Goal: Information Seeking & Learning: Learn about a topic

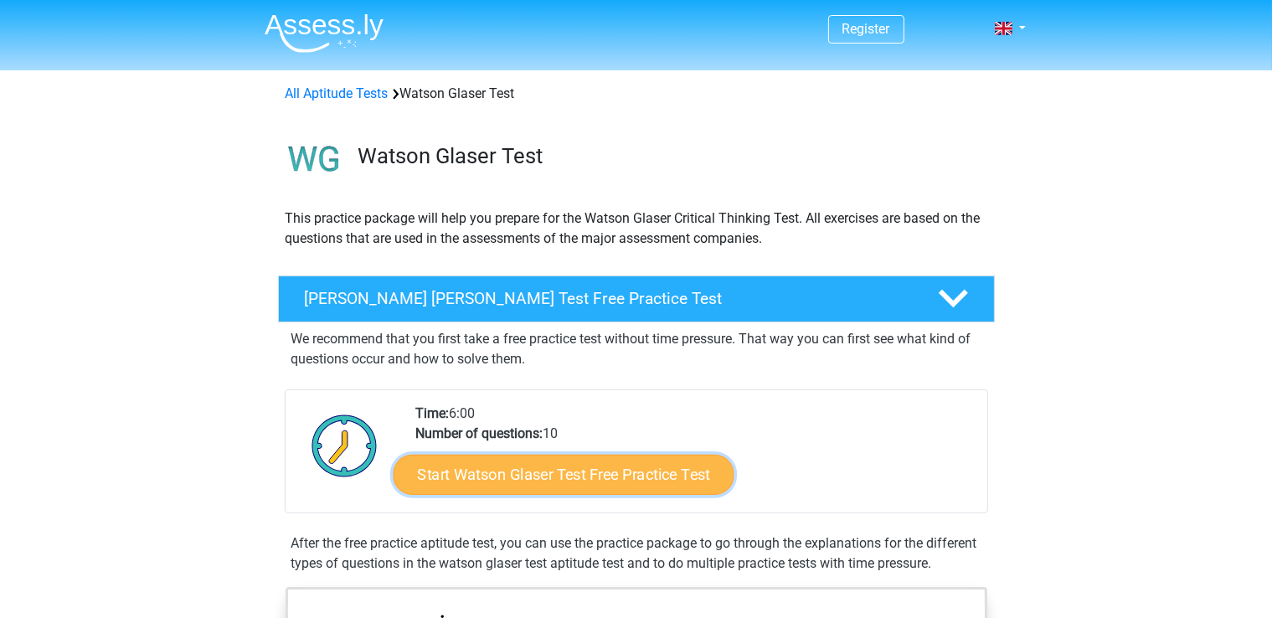
click at [602, 476] on link "Start Watson Glaser Test Free Practice Test" at bounding box center [563, 475] width 341 height 40
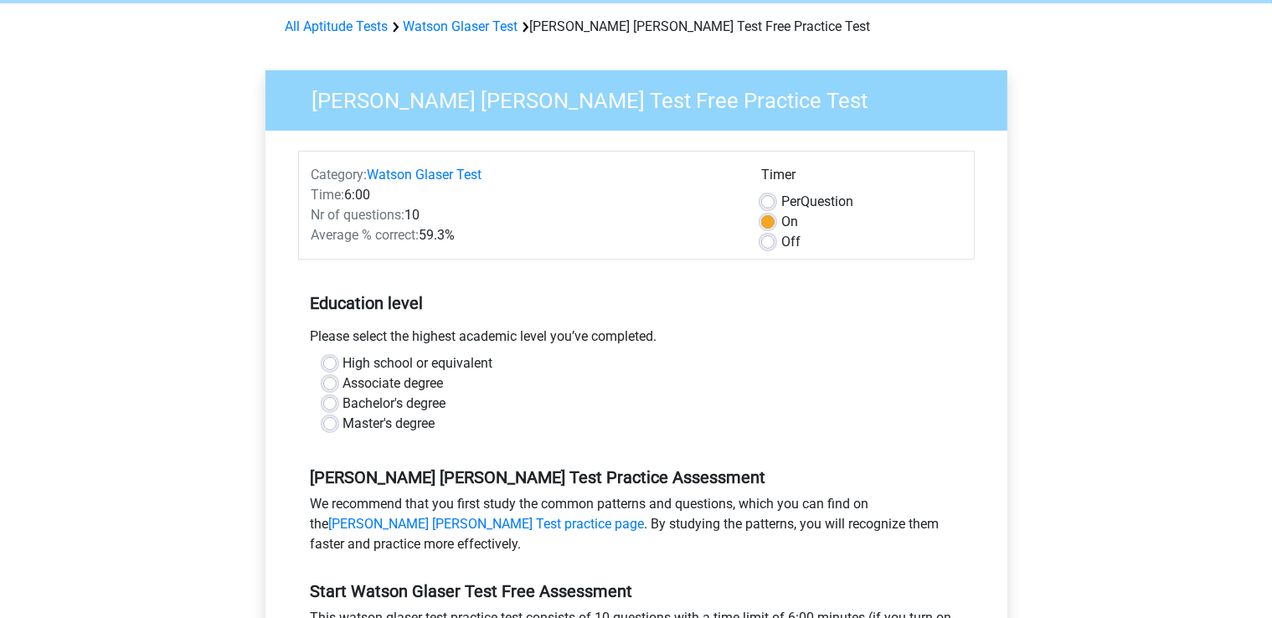
scroll to position [131, 0]
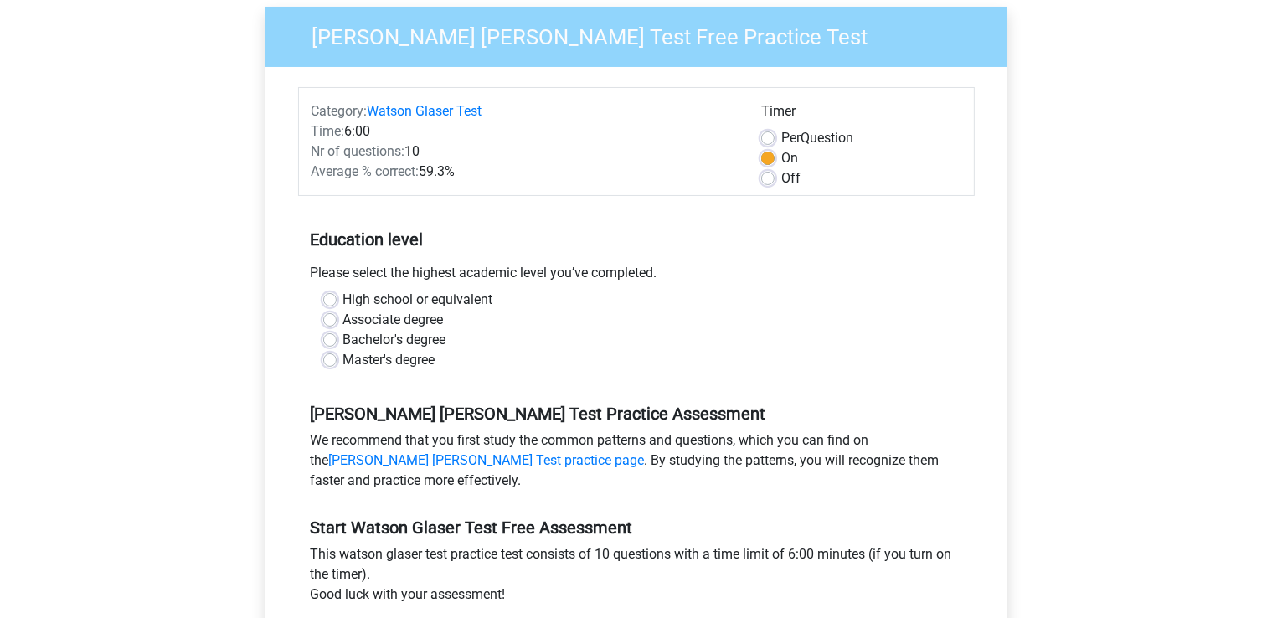
click at [411, 363] on label "Master's degree" at bounding box center [389, 360] width 92 height 20
click at [337, 363] on input "Master's degree" at bounding box center [329, 358] width 13 height 17
radio input "true"
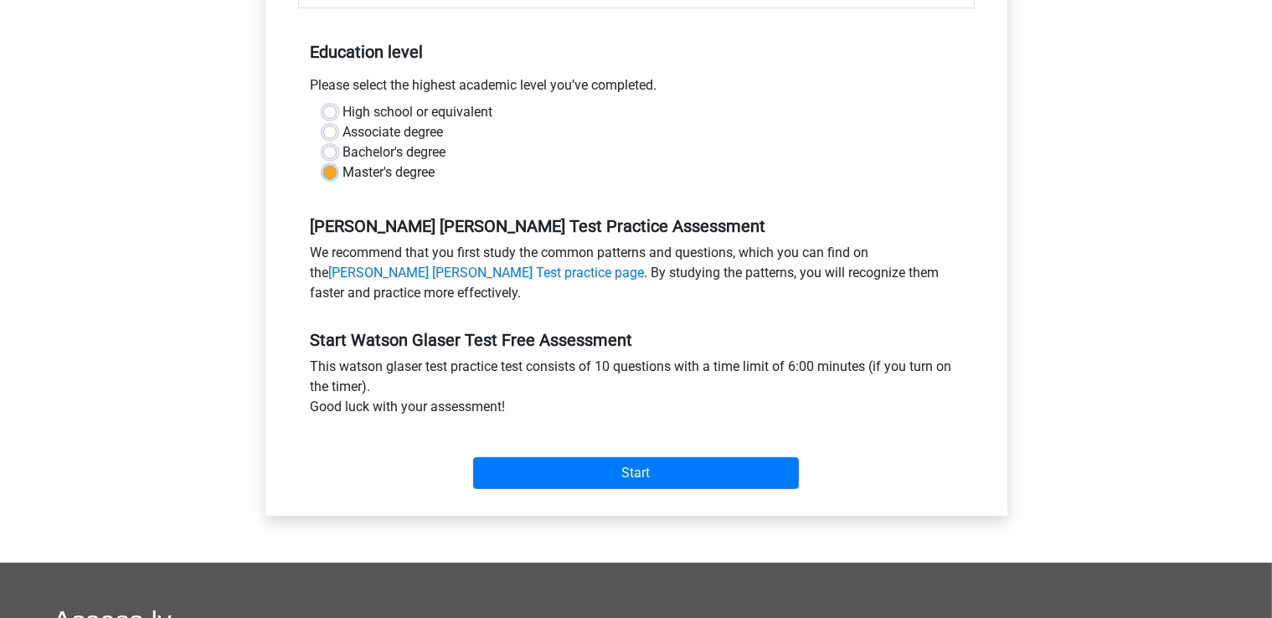
scroll to position [321, 0]
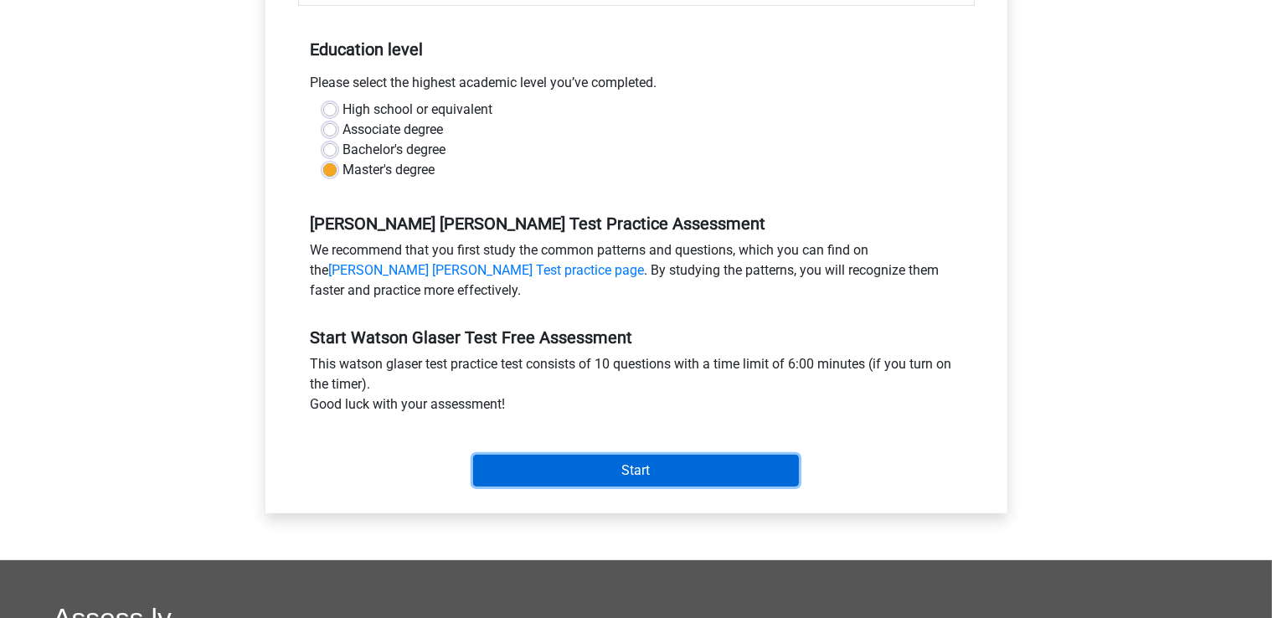
click at [604, 471] on input "Start" at bounding box center [636, 471] width 326 height 32
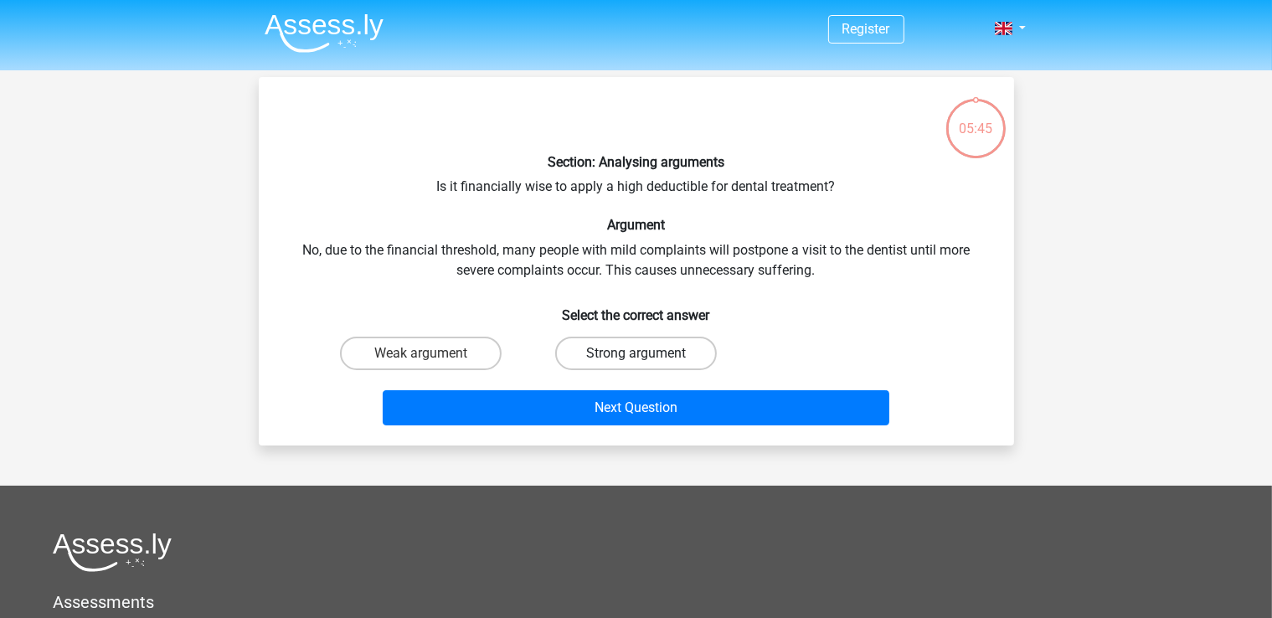
click at [593, 358] on label "Strong argument" at bounding box center [636, 353] width 162 height 33
click at [635, 358] on input "Strong argument" at bounding box center [640, 358] width 11 height 11
radio input "true"
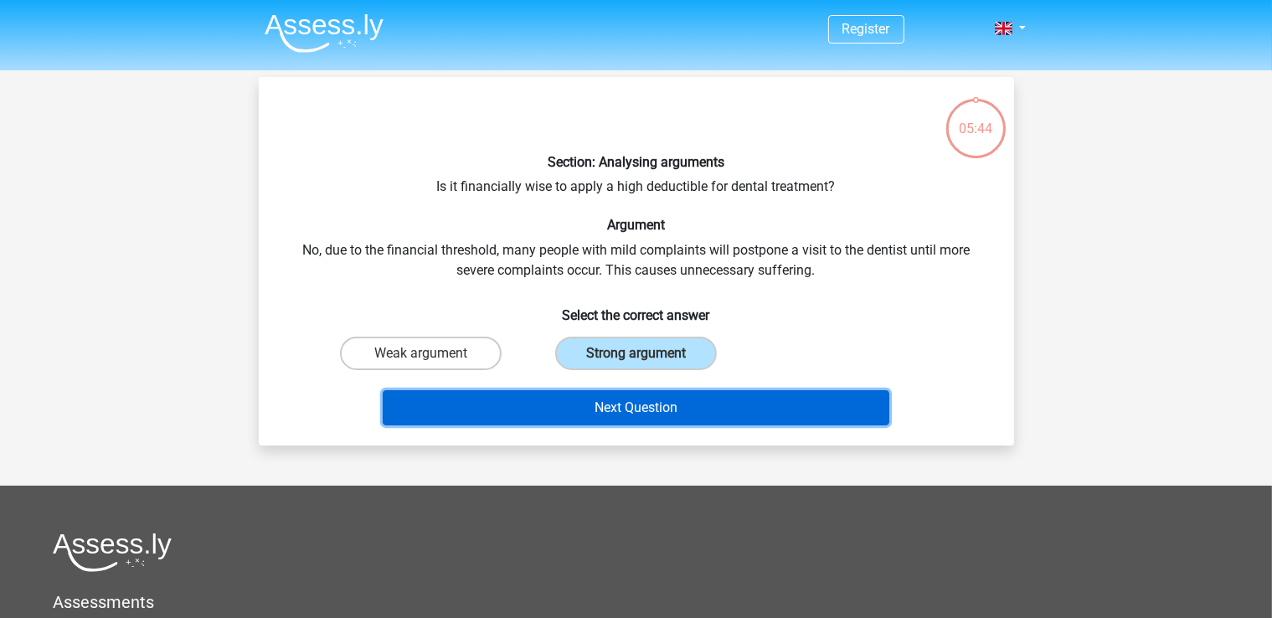
click at [595, 404] on button "Next Question" at bounding box center [636, 407] width 507 height 35
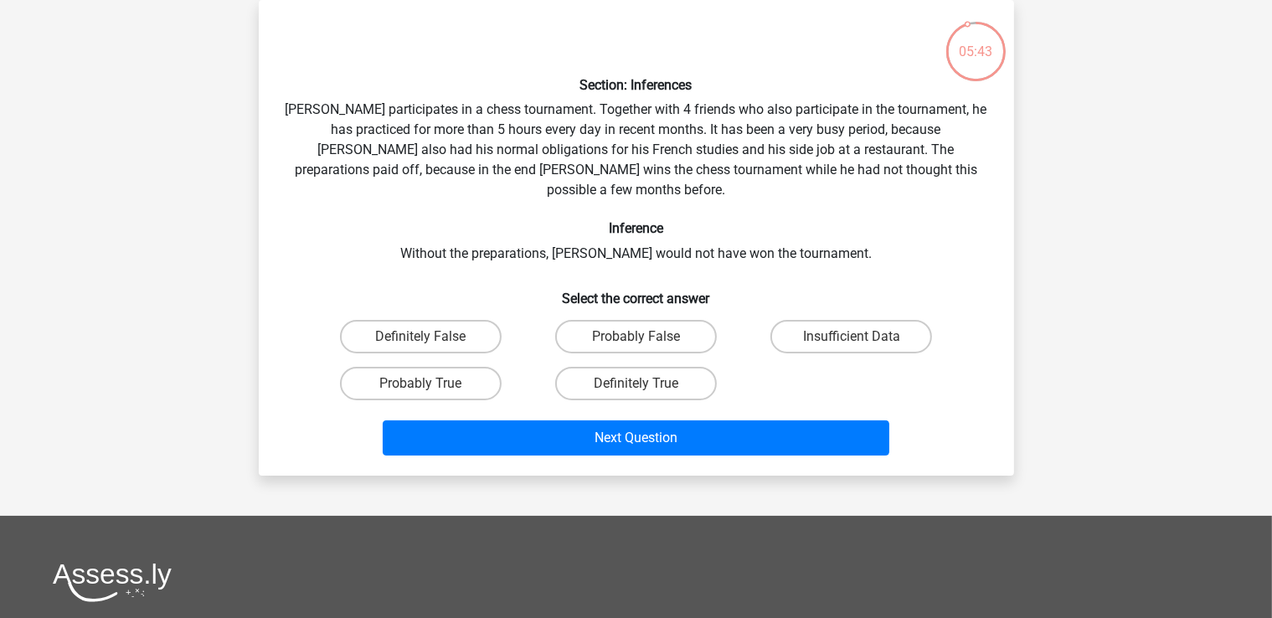
scroll to position [3, 0]
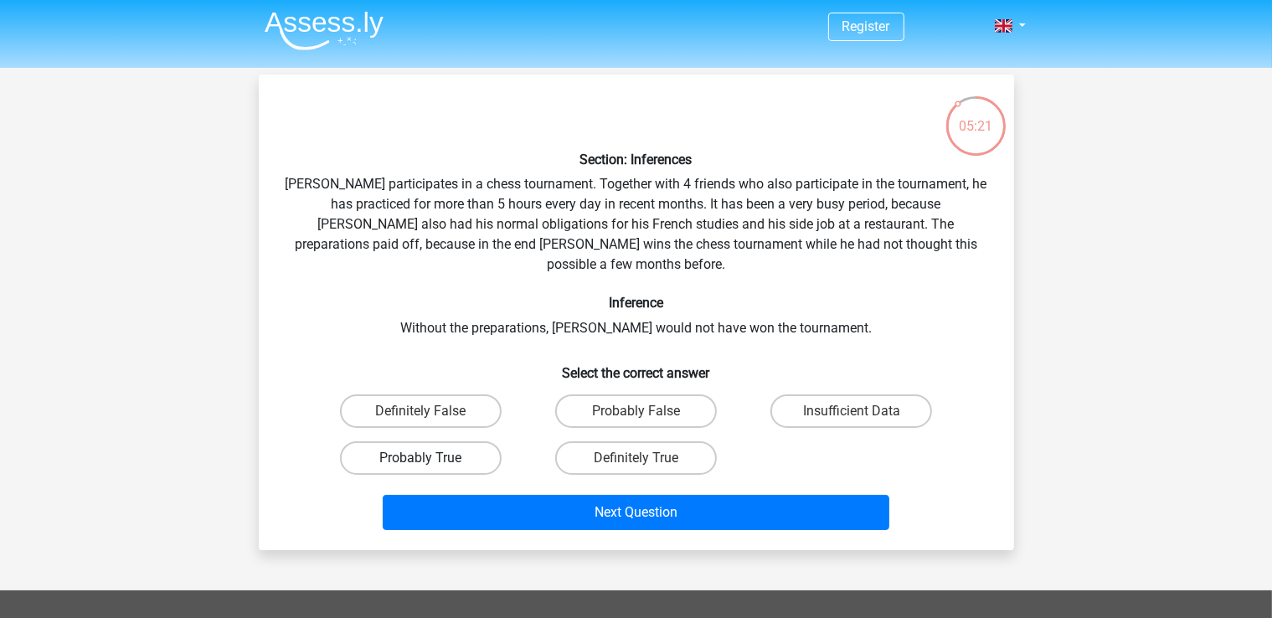
click at [472, 441] on label "Probably True" at bounding box center [421, 457] width 162 height 33
click at [431, 458] on input "Probably True" at bounding box center [425, 463] width 11 height 11
radio input "true"
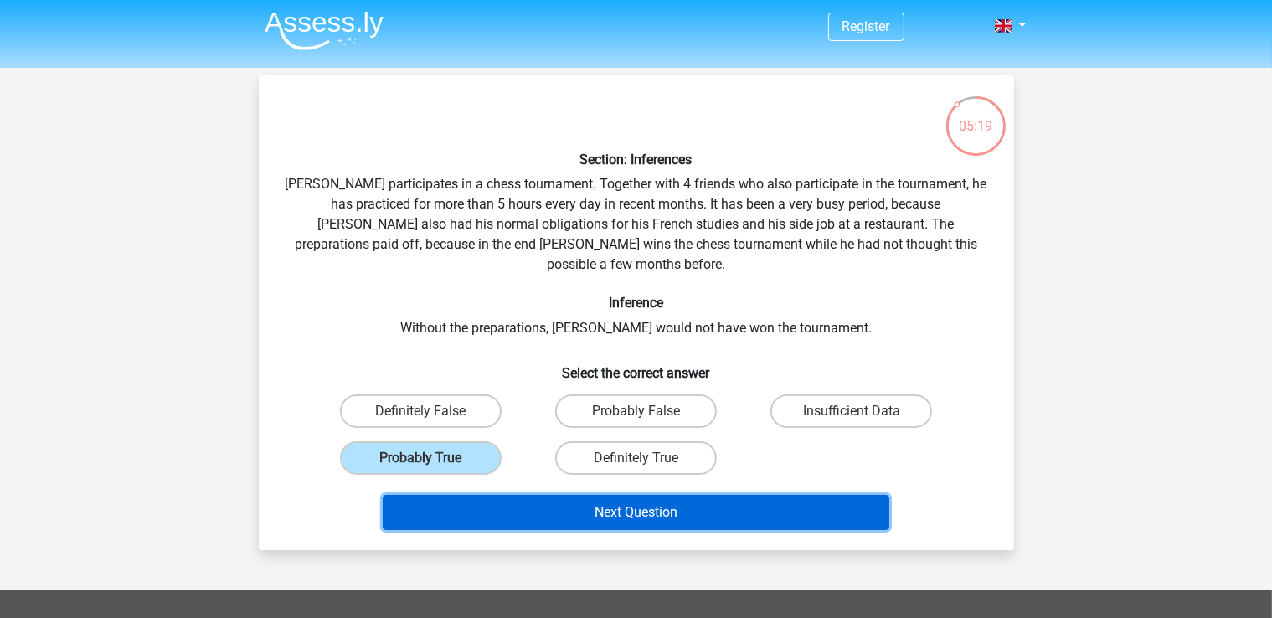
click at [599, 496] on button "Next Question" at bounding box center [636, 512] width 507 height 35
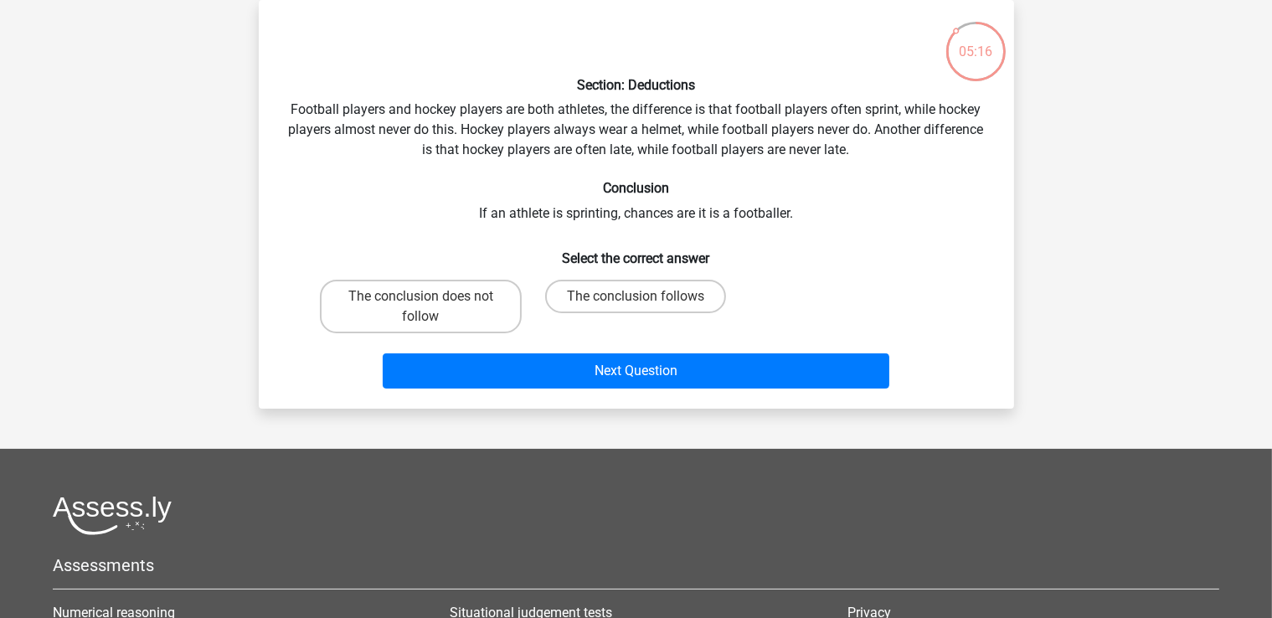
scroll to position [0, 0]
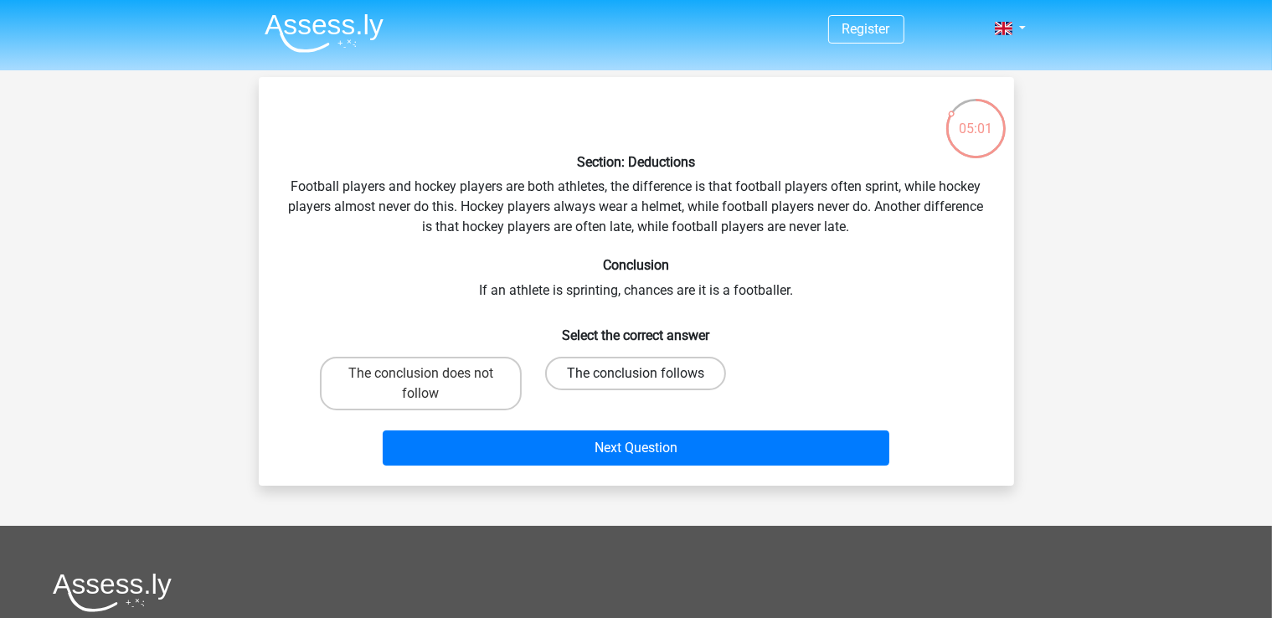
click at [665, 373] on label "The conclusion follows" at bounding box center [635, 373] width 181 height 33
click at [646, 373] on input "The conclusion follows" at bounding box center [640, 378] width 11 height 11
radio input "true"
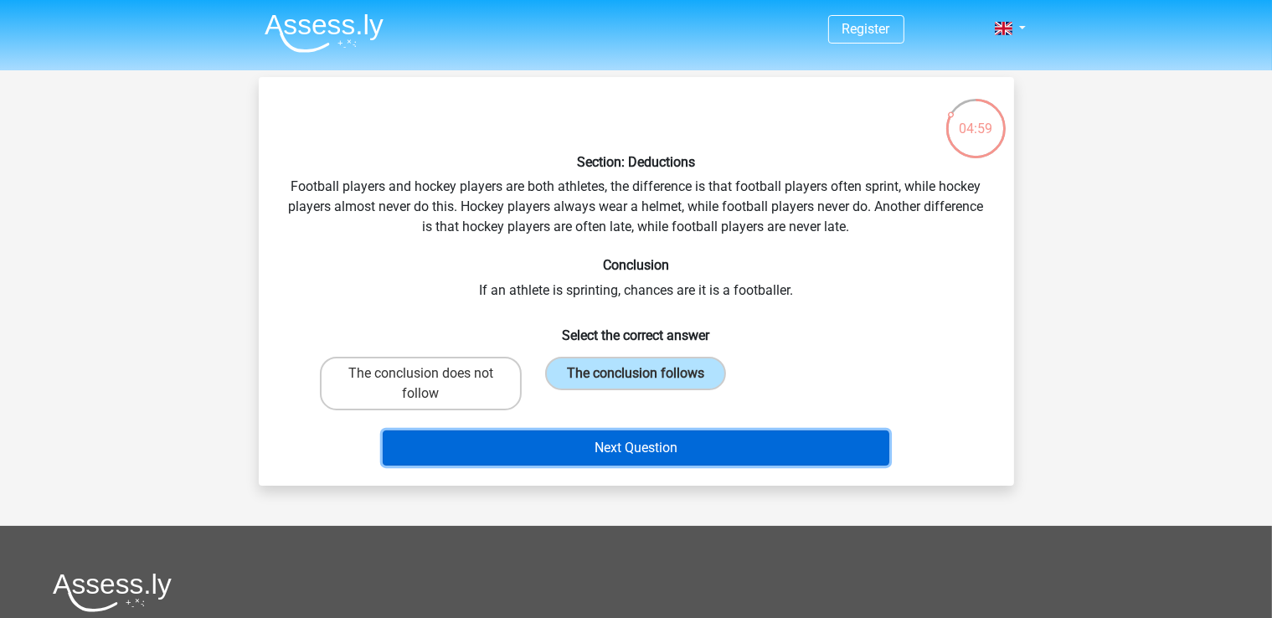
click at [705, 452] on button "Next Question" at bounding box center [636, 447] width 507 height 35
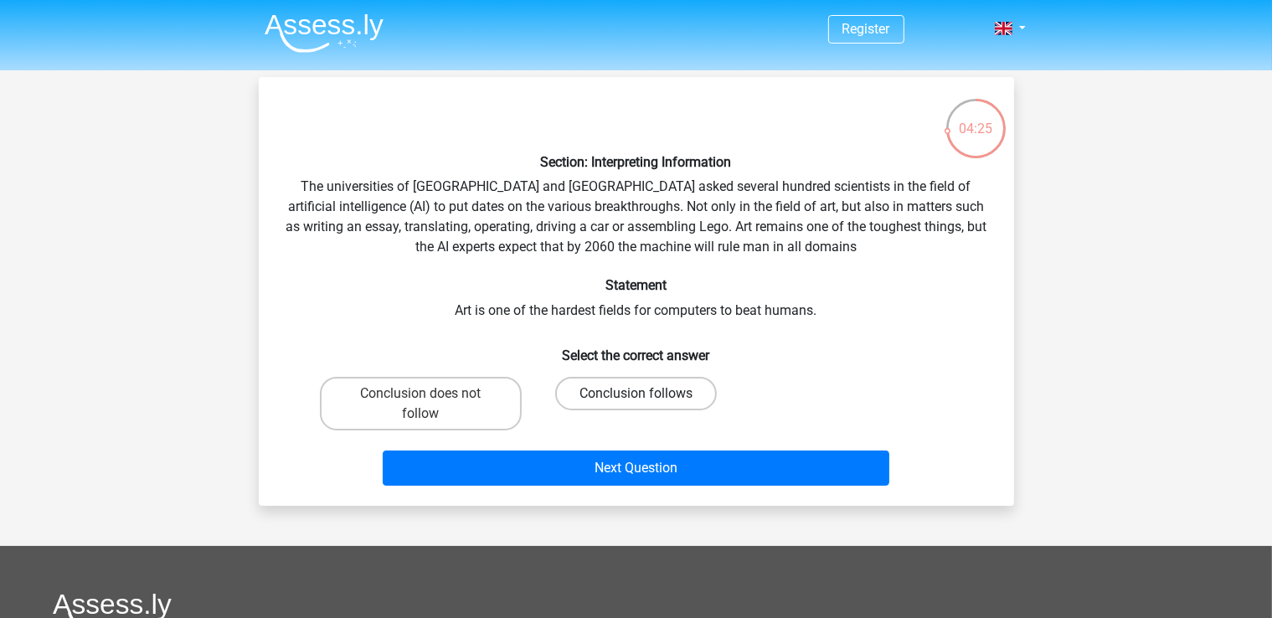
click at [673, 389] on label "Conclusion follows" at bounding box center [636, 393] width 162 height 33
click at [646, 394] on input "Conclusion follows" at bounding box center [640, 399] width 11 height 11
radio input "true"
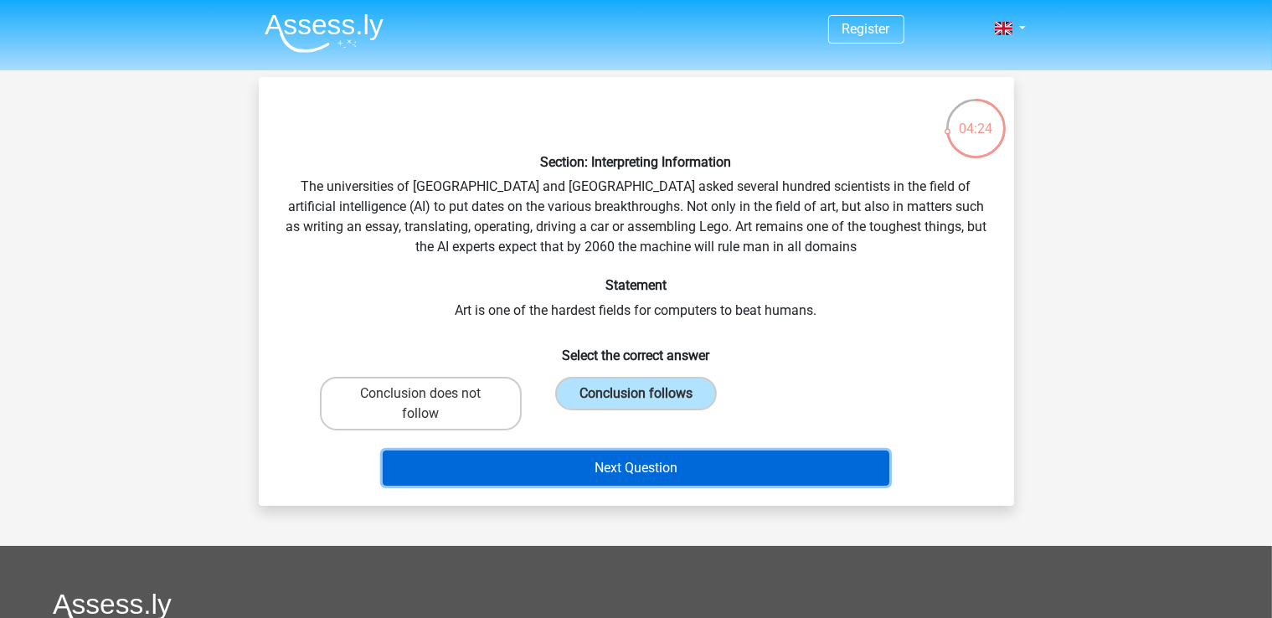
click at [677, 453] on button "Next Question" at bounding box center [636, 467] width 507 height 35
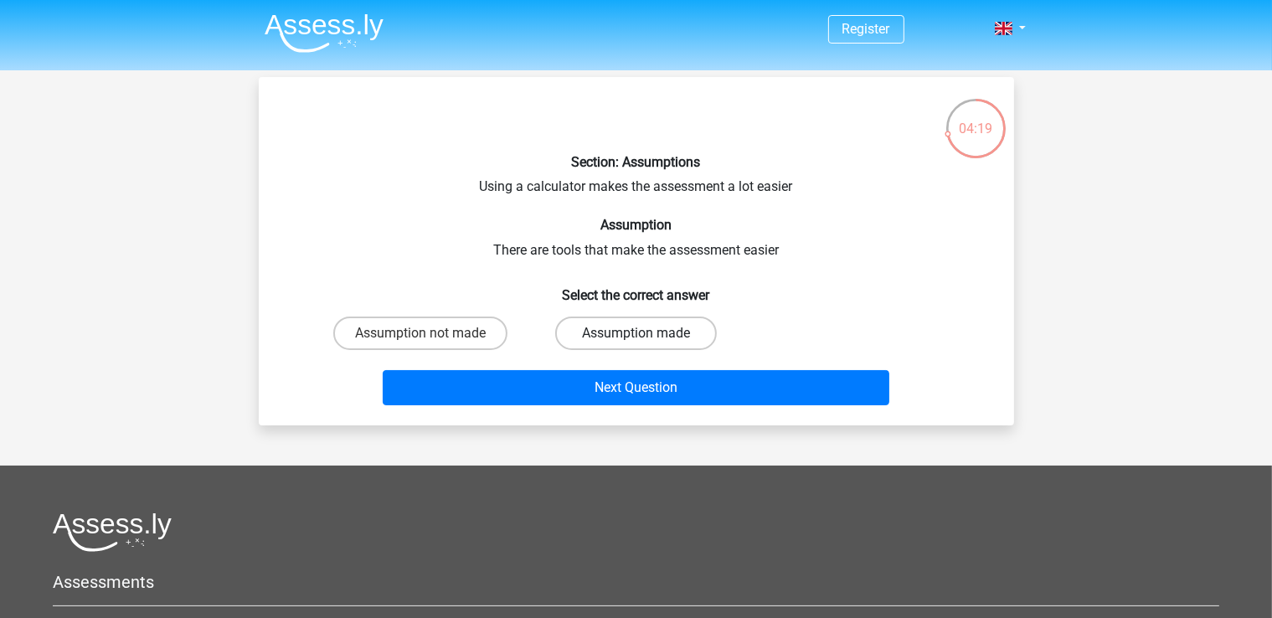
click at [651, 316] on label "Assumption made" at bounding box center [636, 332] width 162 height 33
click at [646, 333] on input "Assumption made" at bounding box center [640, 338] width 11 height 11
radio input "true"
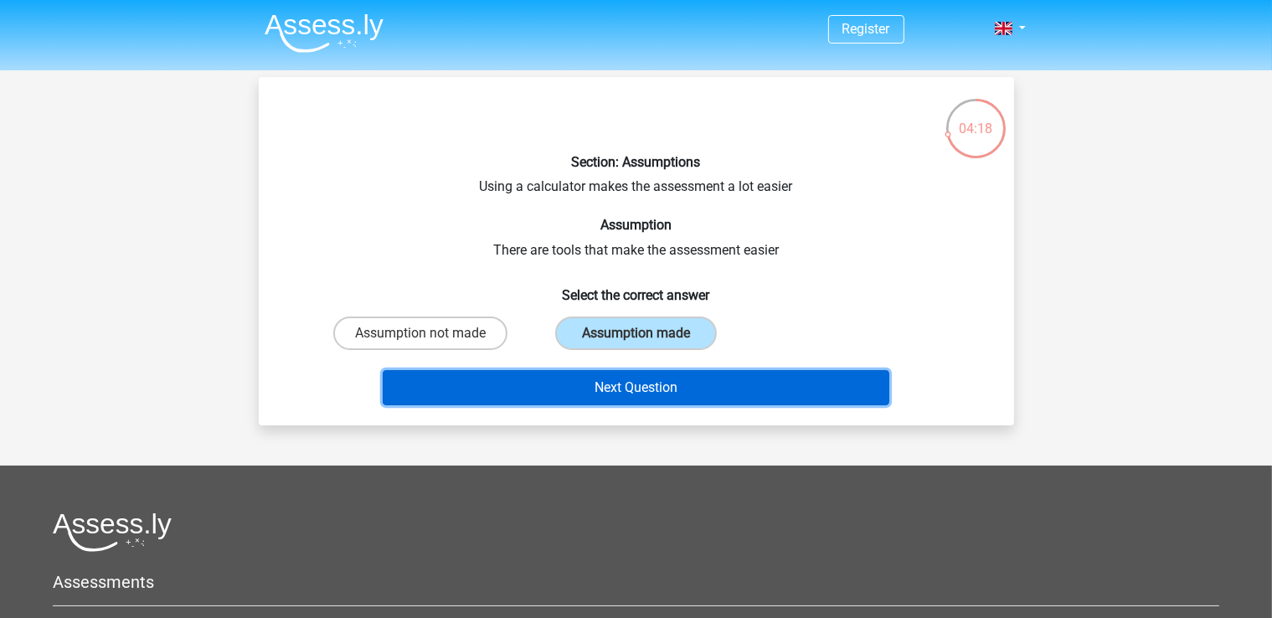
click at [665, 378] on button "Next Question" at bounding box center [636, 387] width 507 height 35
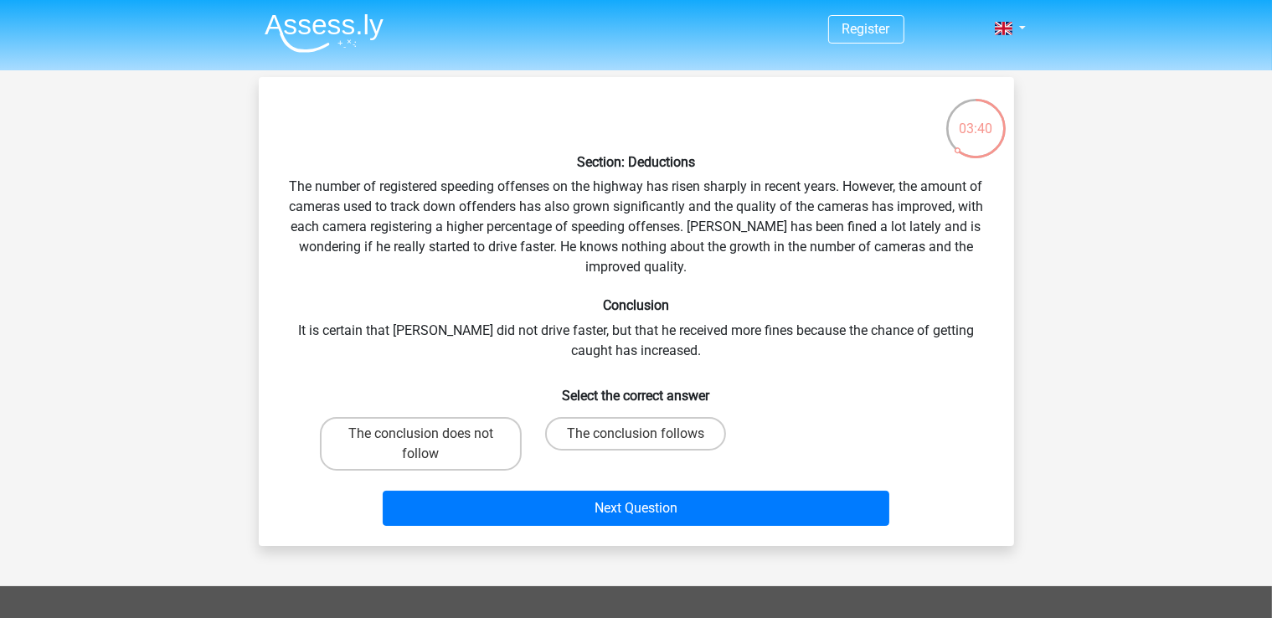
click at [428, 434] on input "The conclusion does not follow" at bounding box center [425, 439] width 11 height 11
radio input "true"
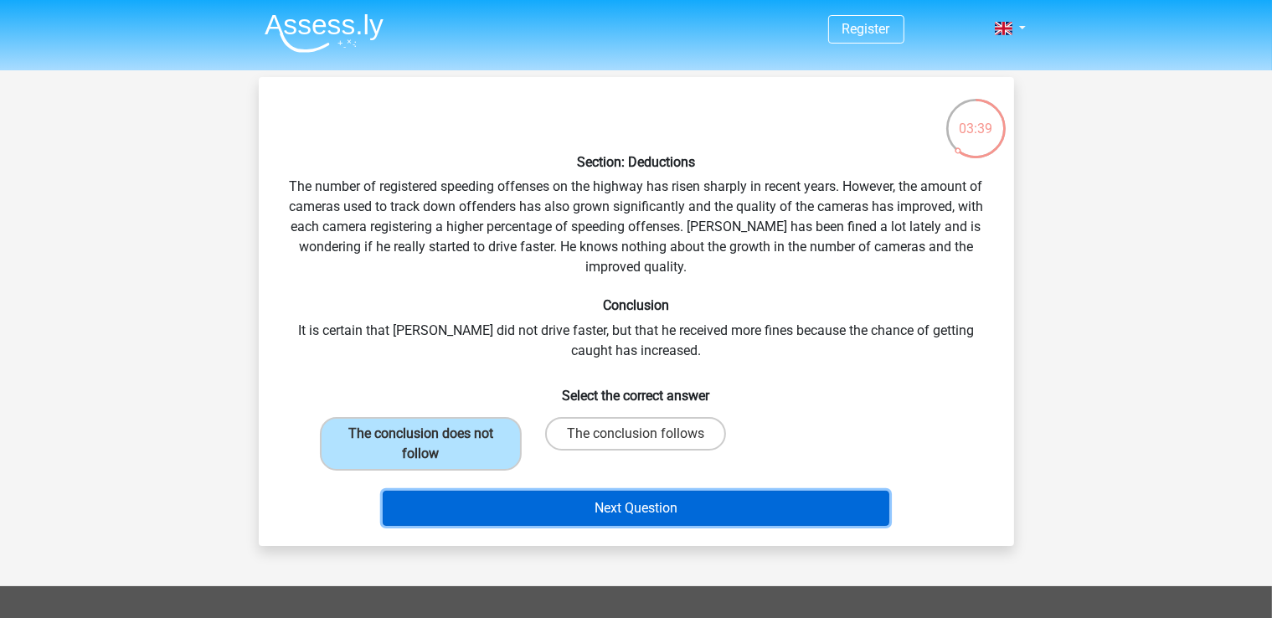
click at [563, 500] on button "Next Question" at bounding box center [636, 508] width 507 height 35
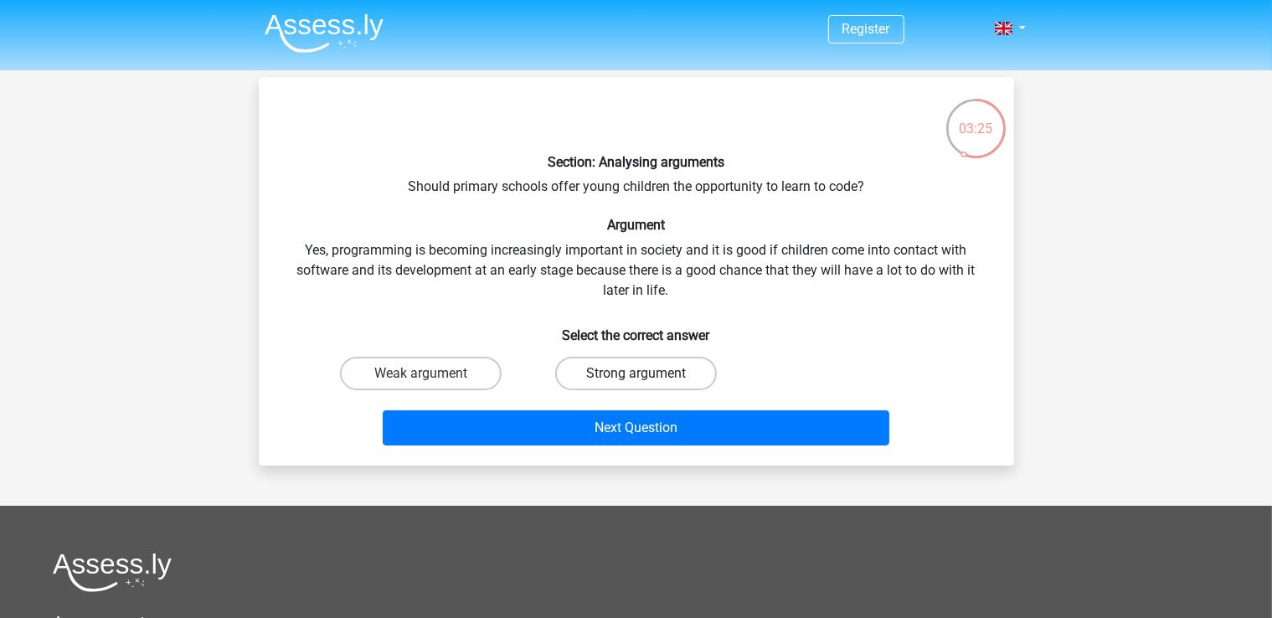
click at [624, 359] on label "Strong argument" at bounding box center [636, 373] width 162 height 33
click at [635, 373] on input "Strong argument" at bounding box center [640, 378] width 11 height 11
radio input "true"
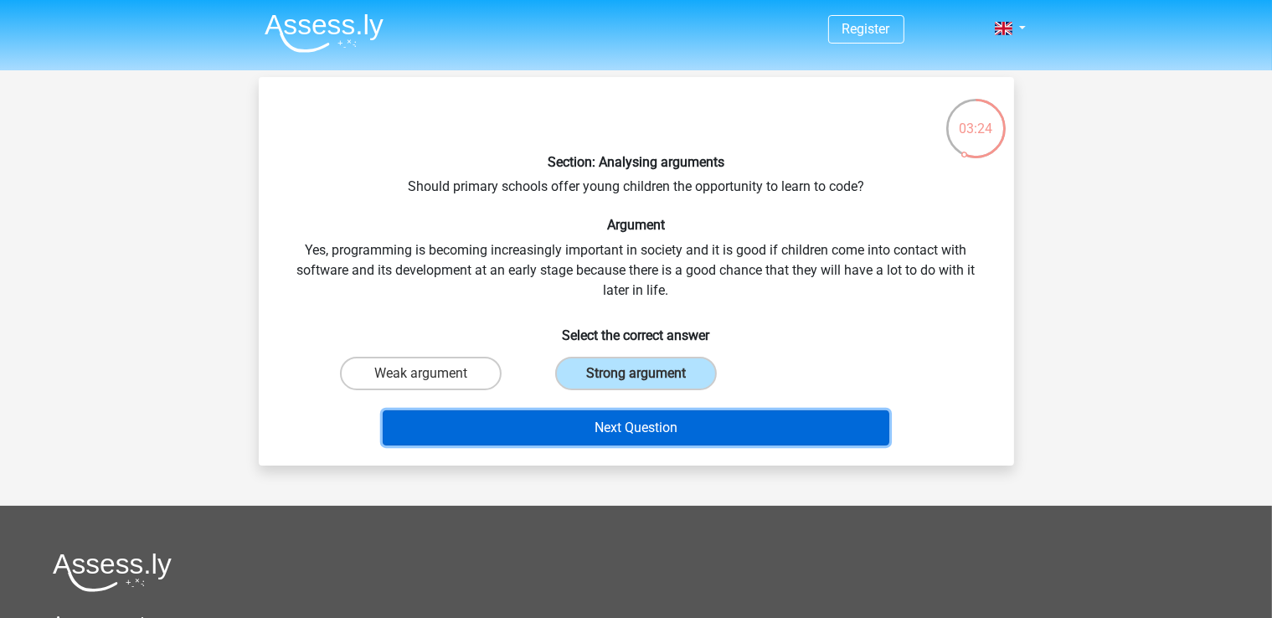
click at [625, 418] on button "Next Question" at bounding box center [636, 427] width 507 height 35
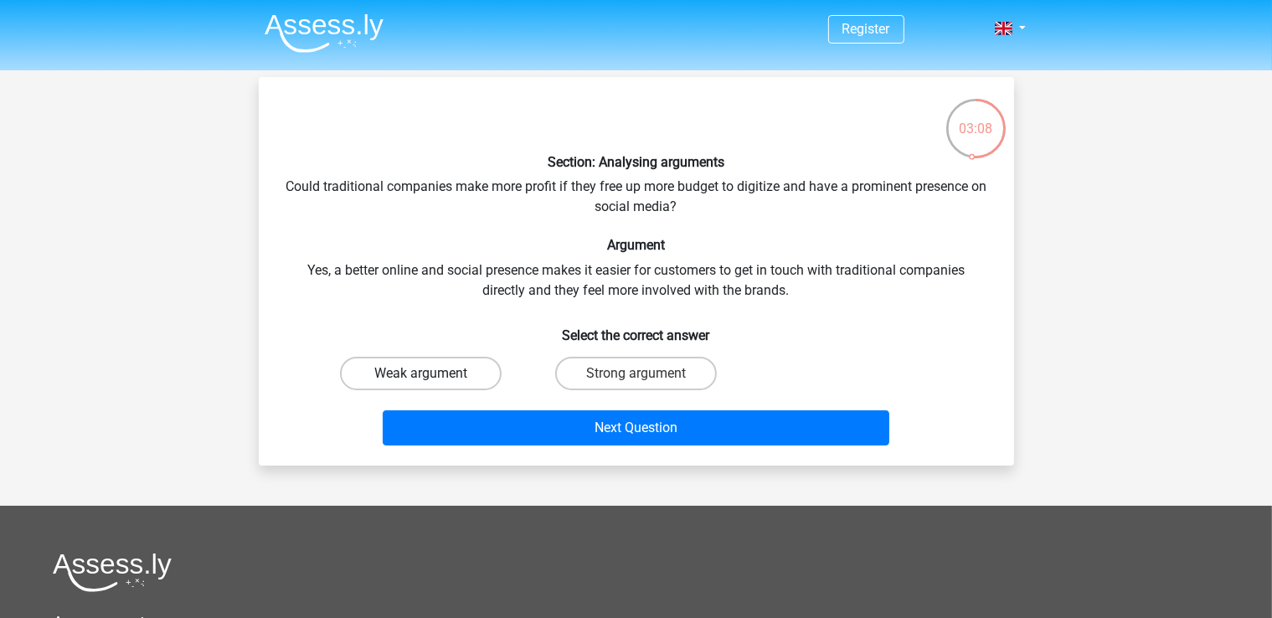
click at [463, 359] on label "Weak argument" at bounding box center [421, 373] width 162 height 33
click at [431, 373] on input "Weak argument" at bounding box center [425, 378] width 11 height 11
radio input "true"
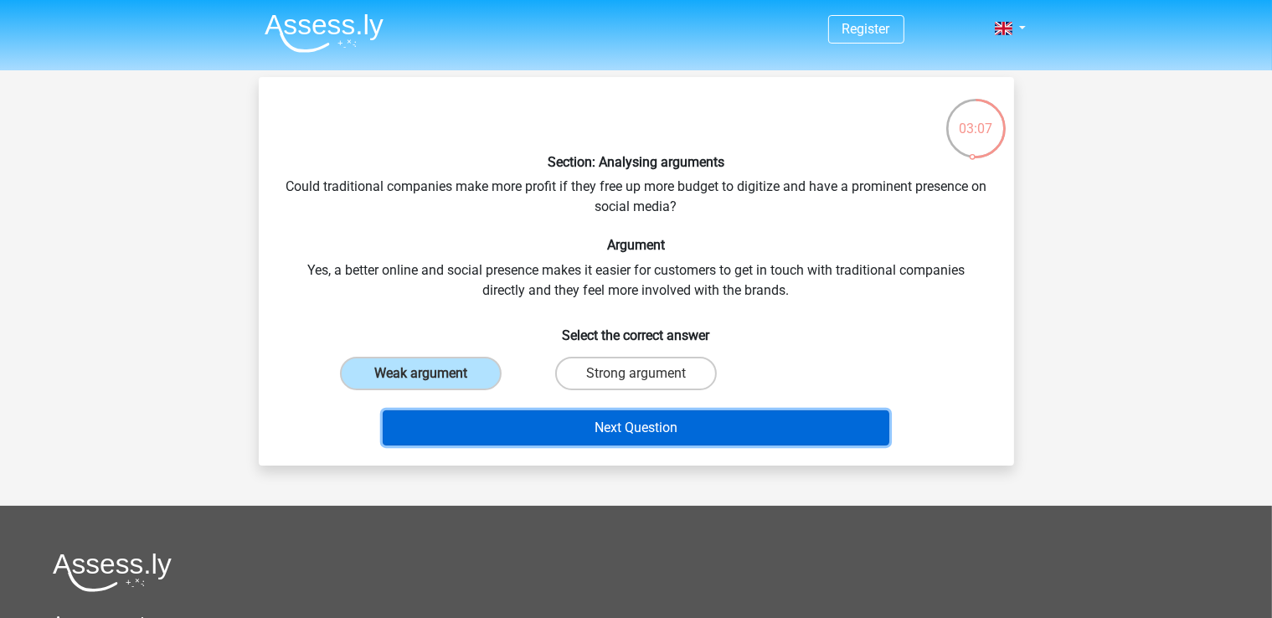
click at [576, 425] on button "Next Question" at bounding box center [636, 427] width 507 height 35
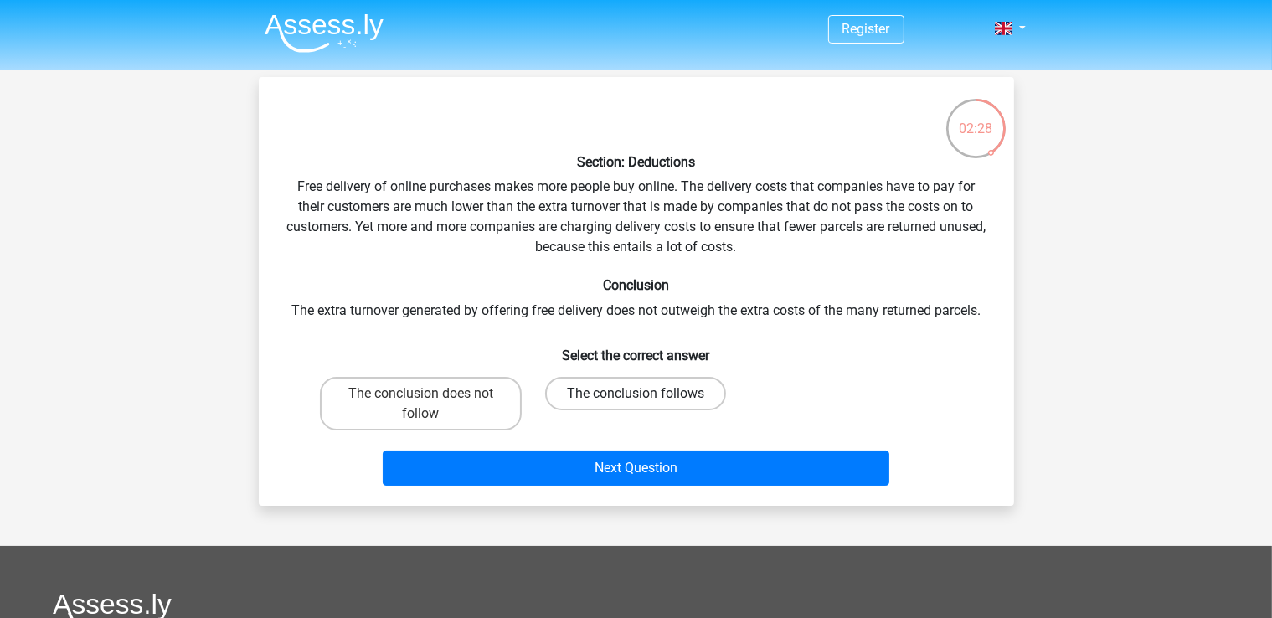
click at [682, 397] on label "The conclusion follows" at bounding box center [635, 393] width 181 height 33
click at [646, 397] on input "The conclusion follows" at bounding box center [640, 399] width 11 height 11
radio input "true"
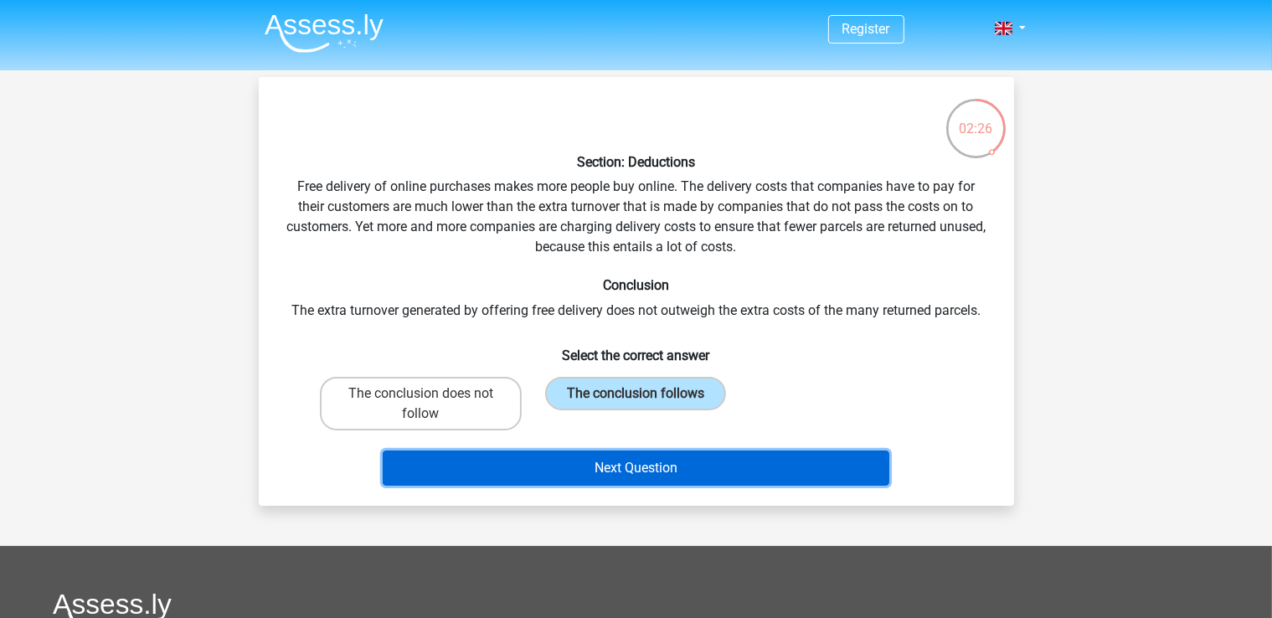
click at [697, 479] on button "Next Question" at bounding box center [636, 467] width 507 height 35
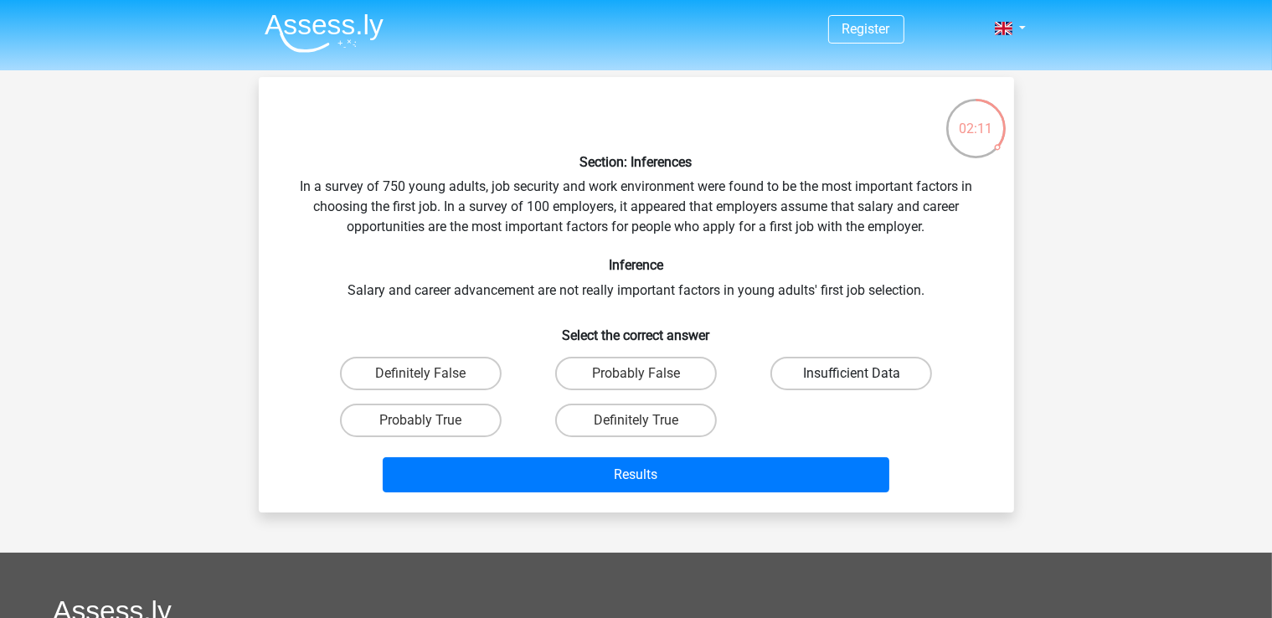
click at [810, 376] on label "Insufficient Data" at bounding box center [851, 373] width 162 height 33
click at [852, 376] on input "Insufficient Data" at bounding box center [857, 378] width 11 height 11
radio input "true"
click at [763, 491] on div "Results" at bounding box center [636, 478] width 646 height 42
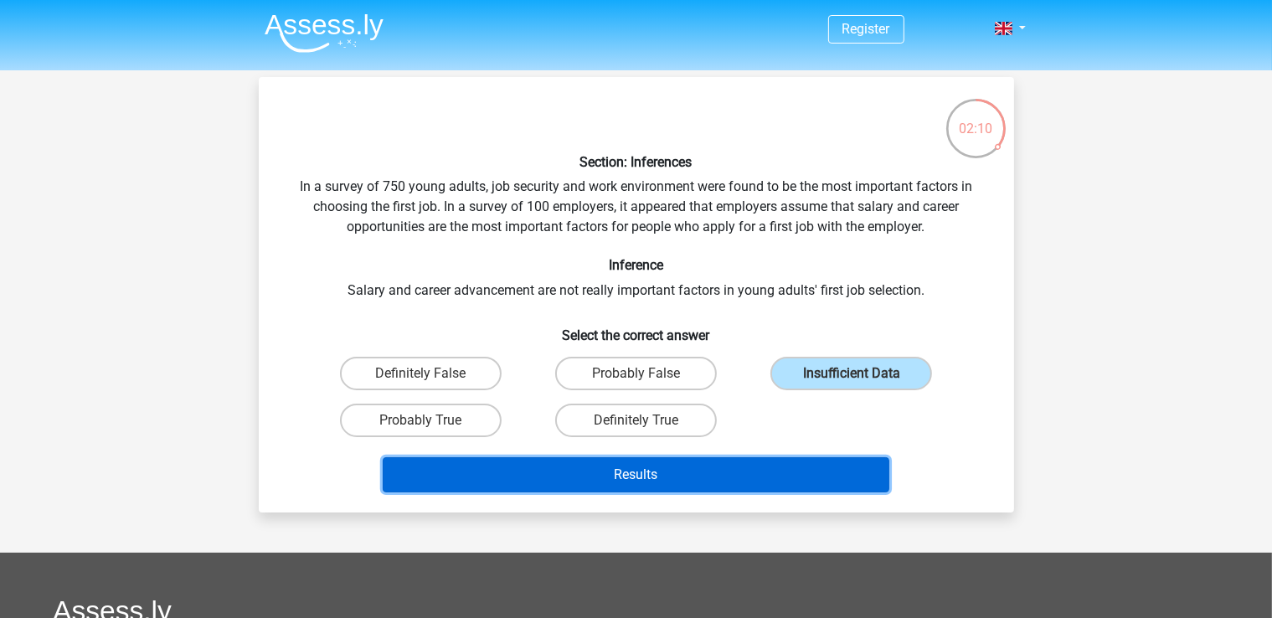
click at [787, 466] on button "Results" at bounding box center [636, 474] width 507 height 35
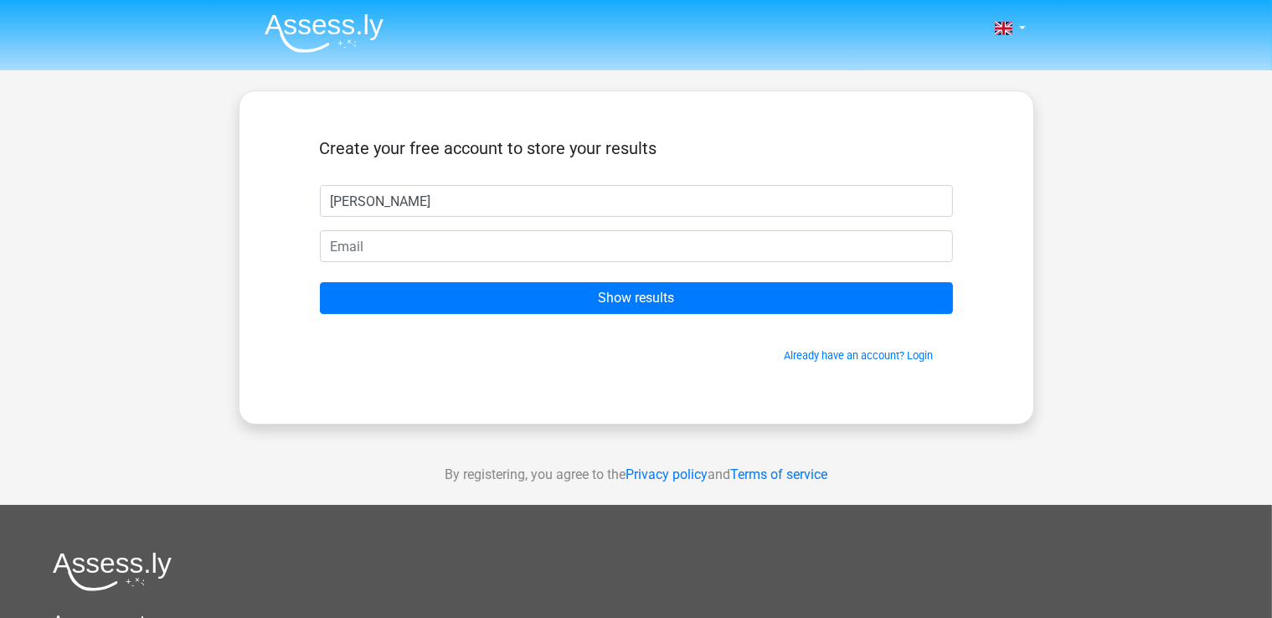
type input "[PERSON_NAME]"
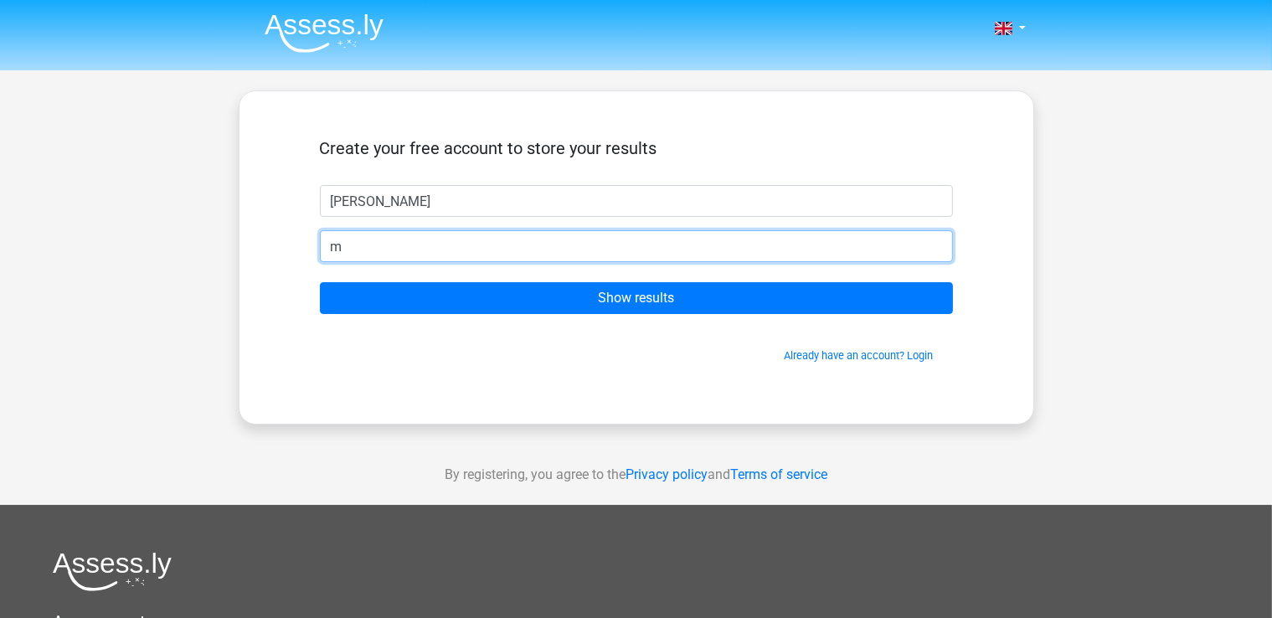
type input "[EMAIL_ADDRESS][DOMAIN_NAME]"
click at [320, 282] on input "Show results" at bounding box center [636, 298] width 633 height 32
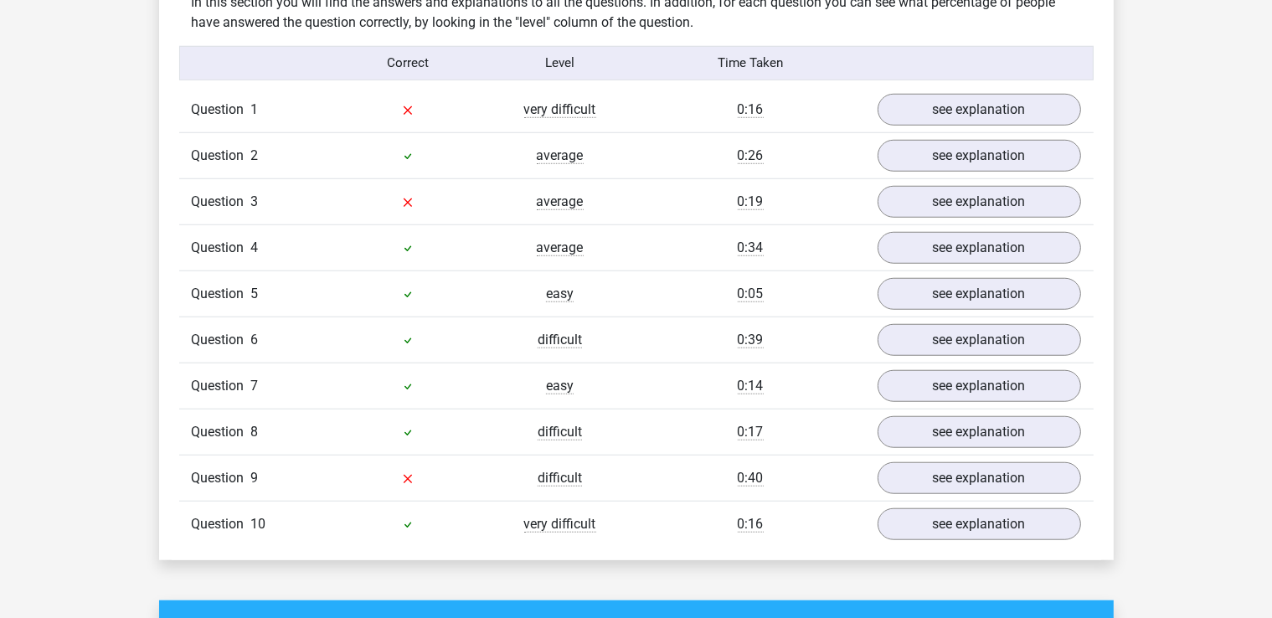
scroll to position [1331, 0]
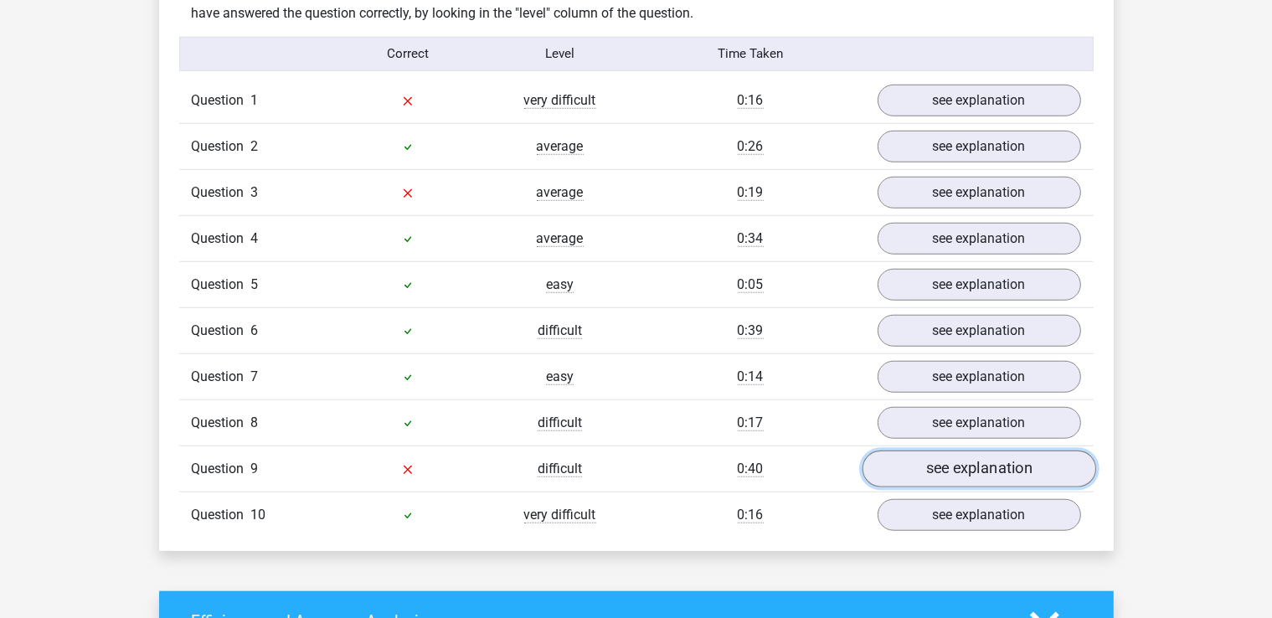
click at [934, 463] on link "see explanation" at bounding box center [979, 468] width 234 height 37
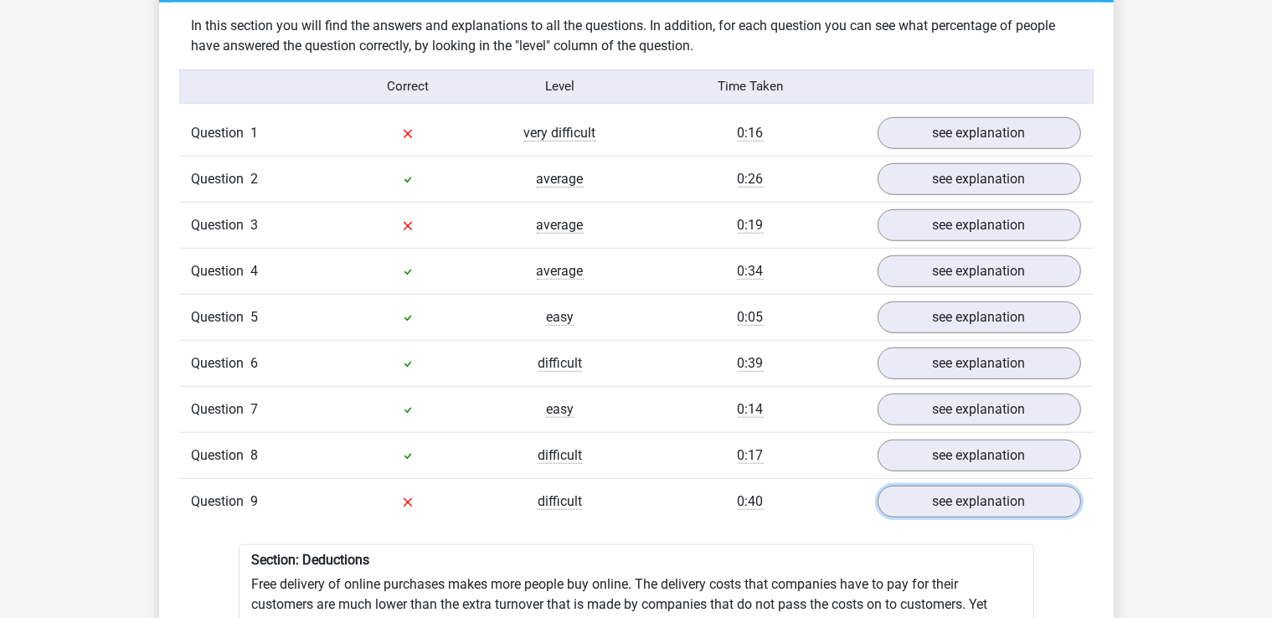
scroll to position [1242, 0]
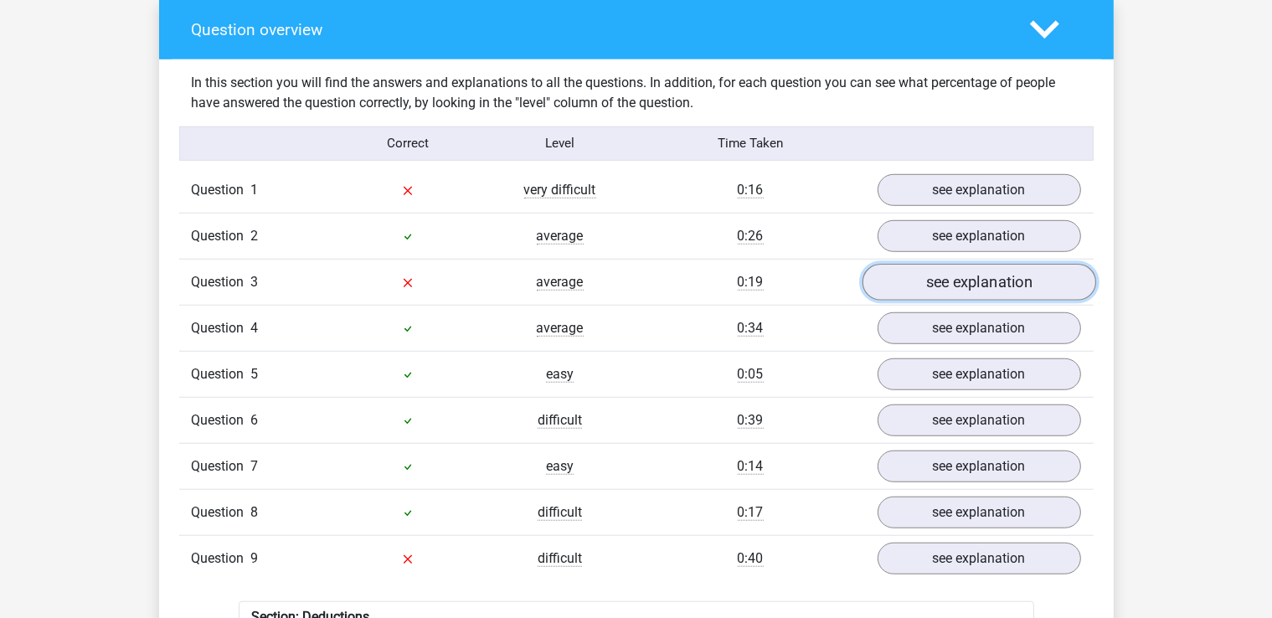
click at [908, 272] on link "see explanation" at bounding box center [979, 282] width 234 height 37
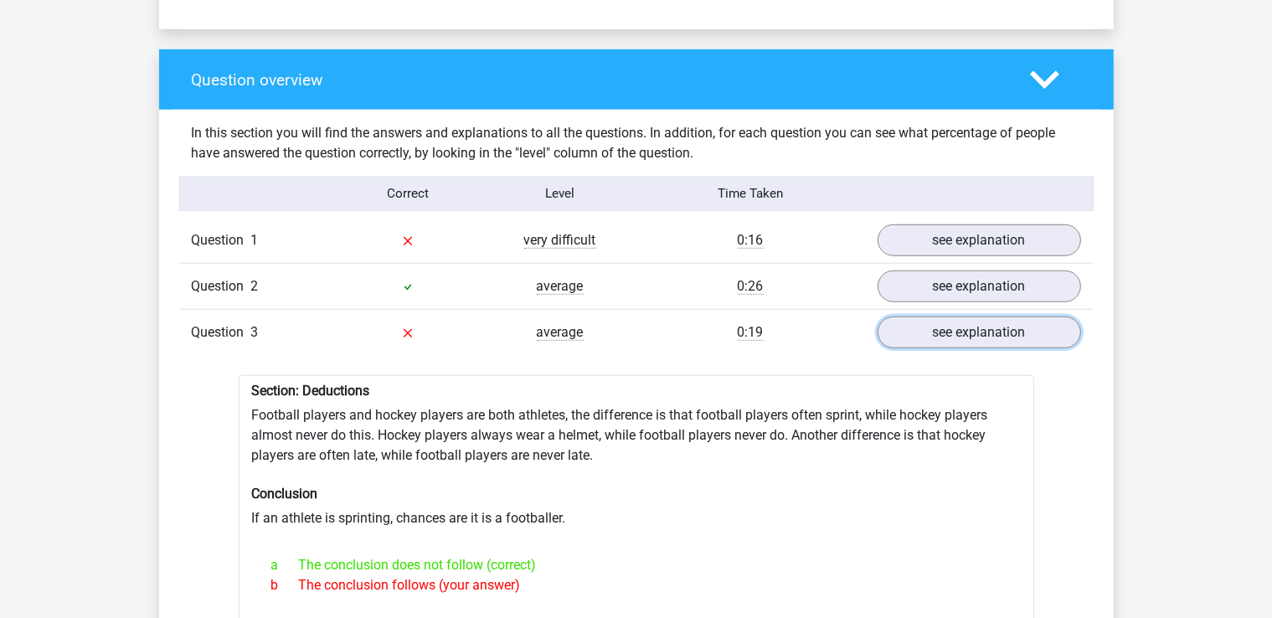
scroll to position [1218, 0]
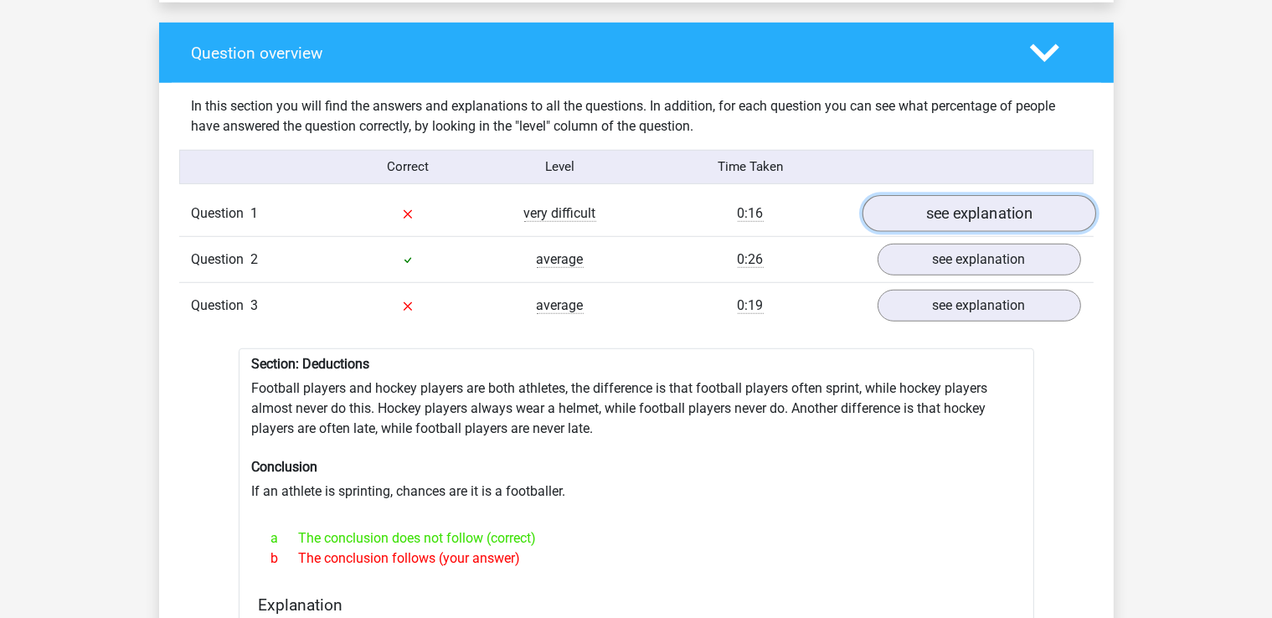
click at [924, 212] on link "see explanation" at bounding box center [979, 213] width 234 height 37
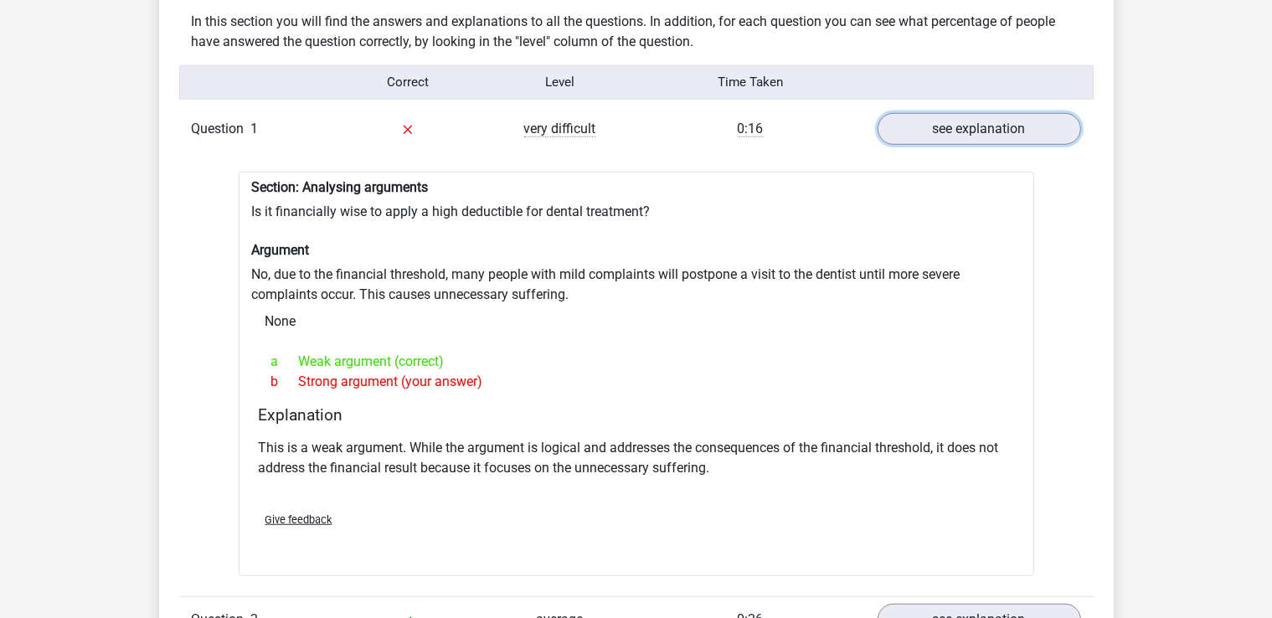
scroll to position [1429, 0]
